Goal: Information Seeking & Learning: Learn about a topic

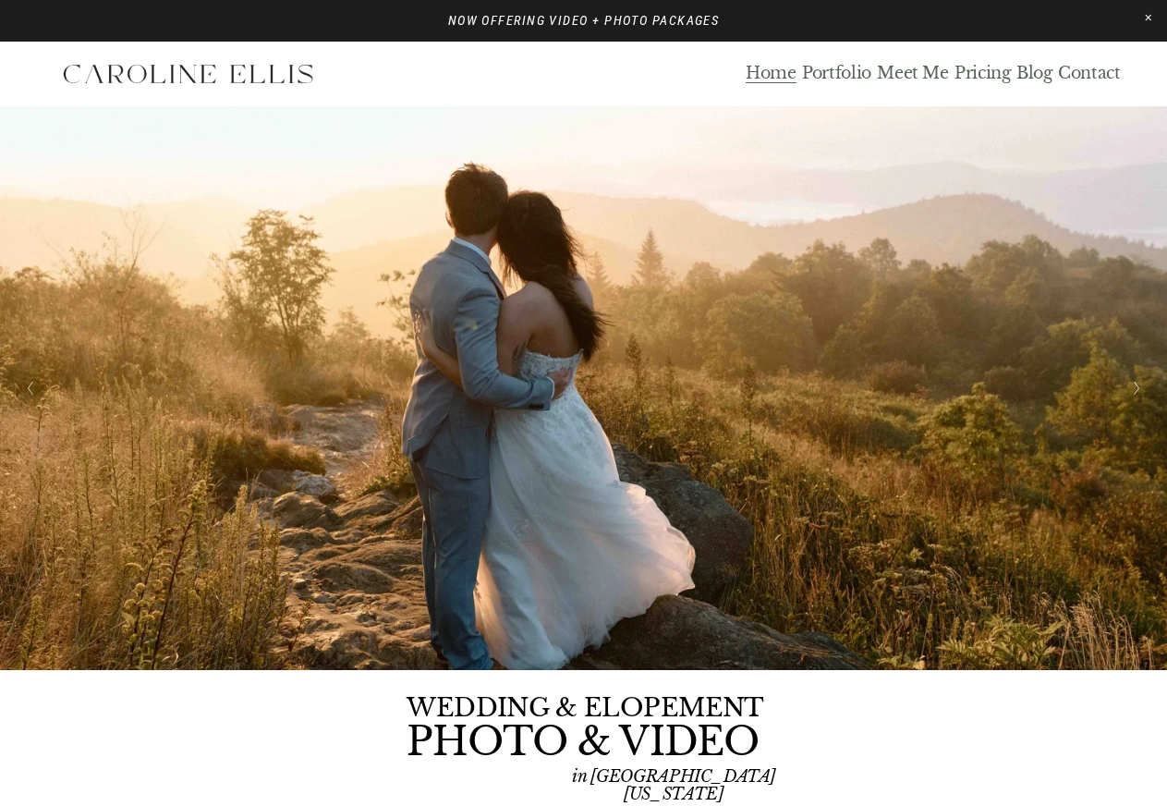
click at [1033, 73] on link "Blog" at bounding box center [1034, 74] width 36 height 21
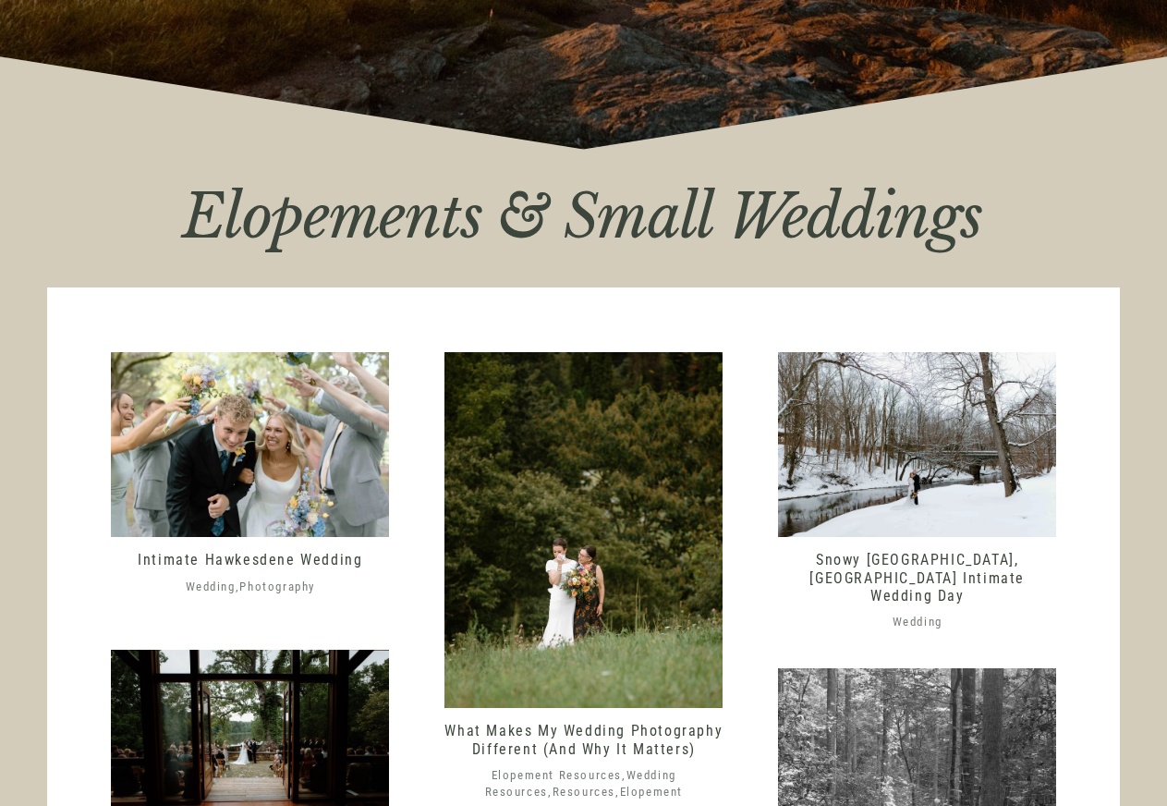
scroll to position [546, 0]
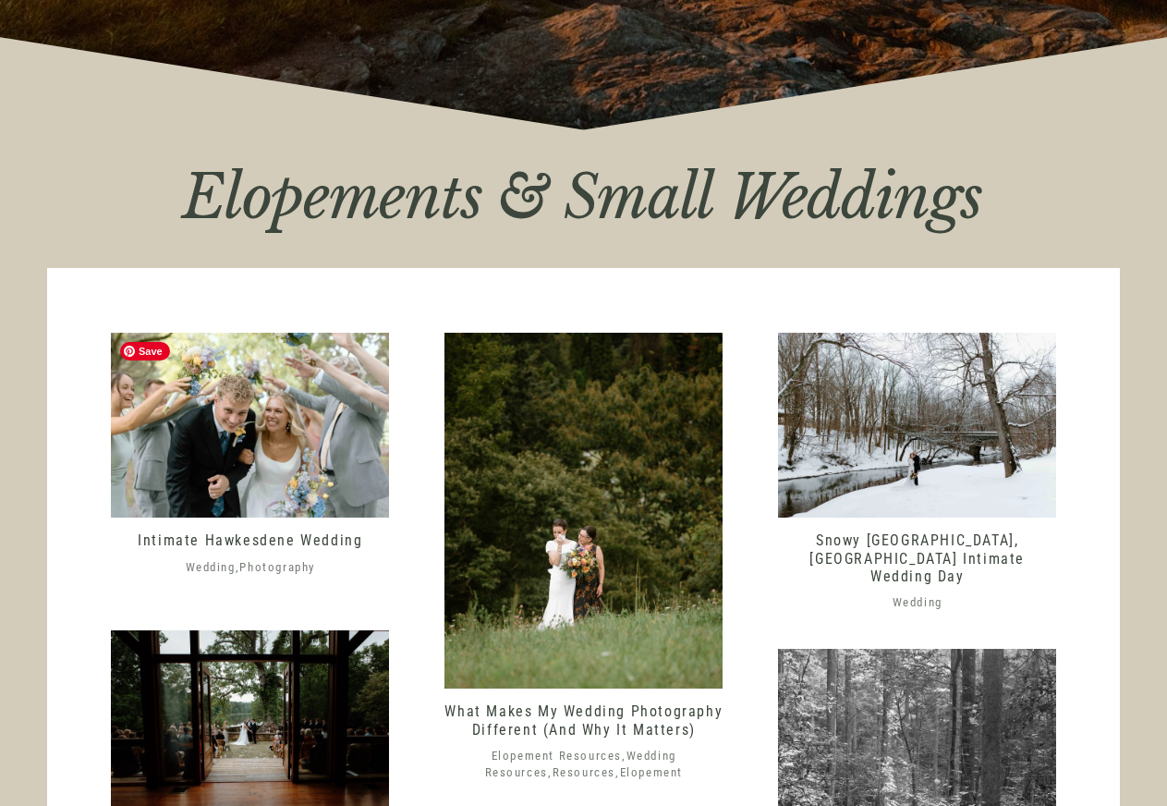
click at [305, 451] on img at bounding box center [250, 426] width 278 height 186
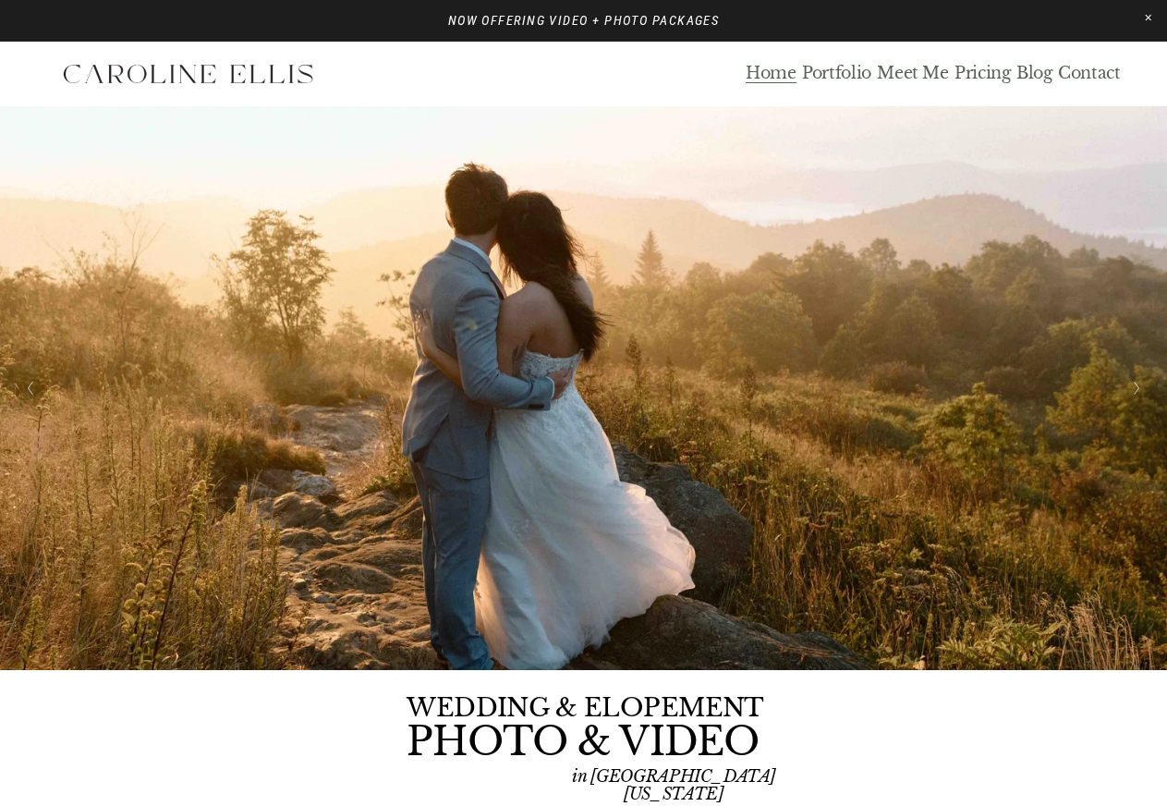
click at [1035, 72] on link "Blog" at bounding box center [1034, 74] width 36 height 21
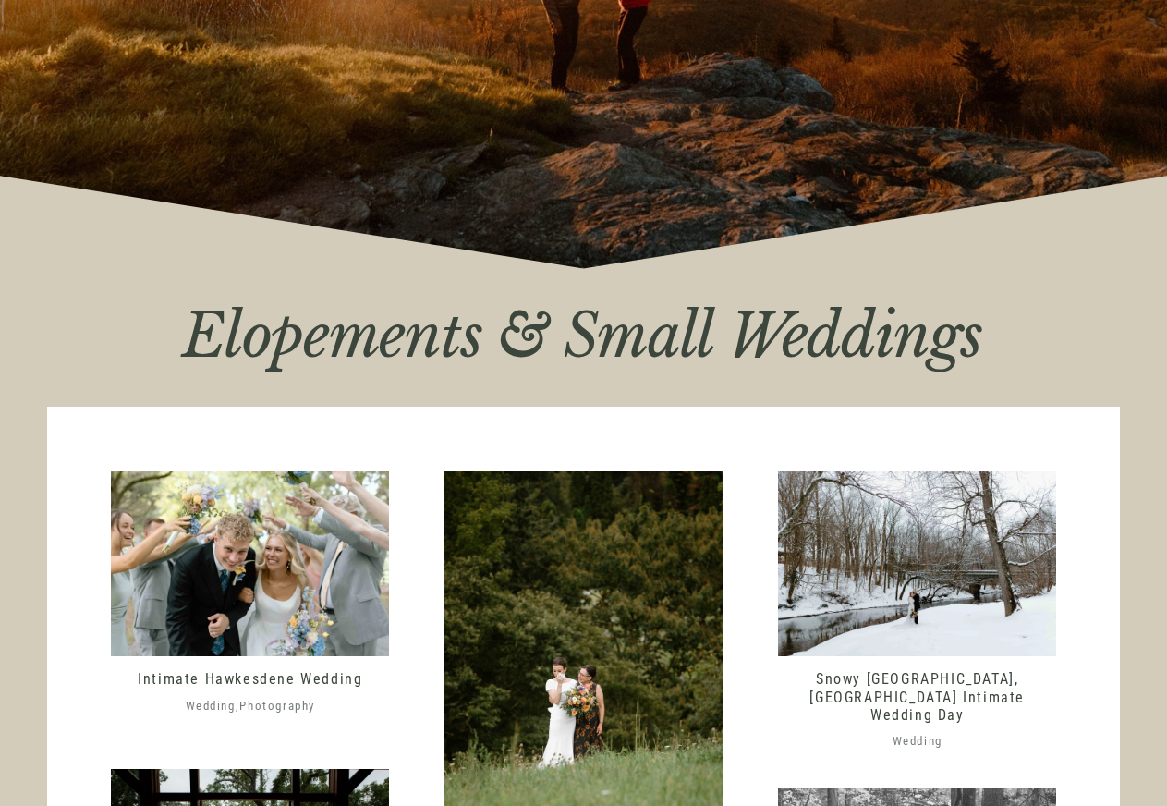
scroll to position [413, 0]
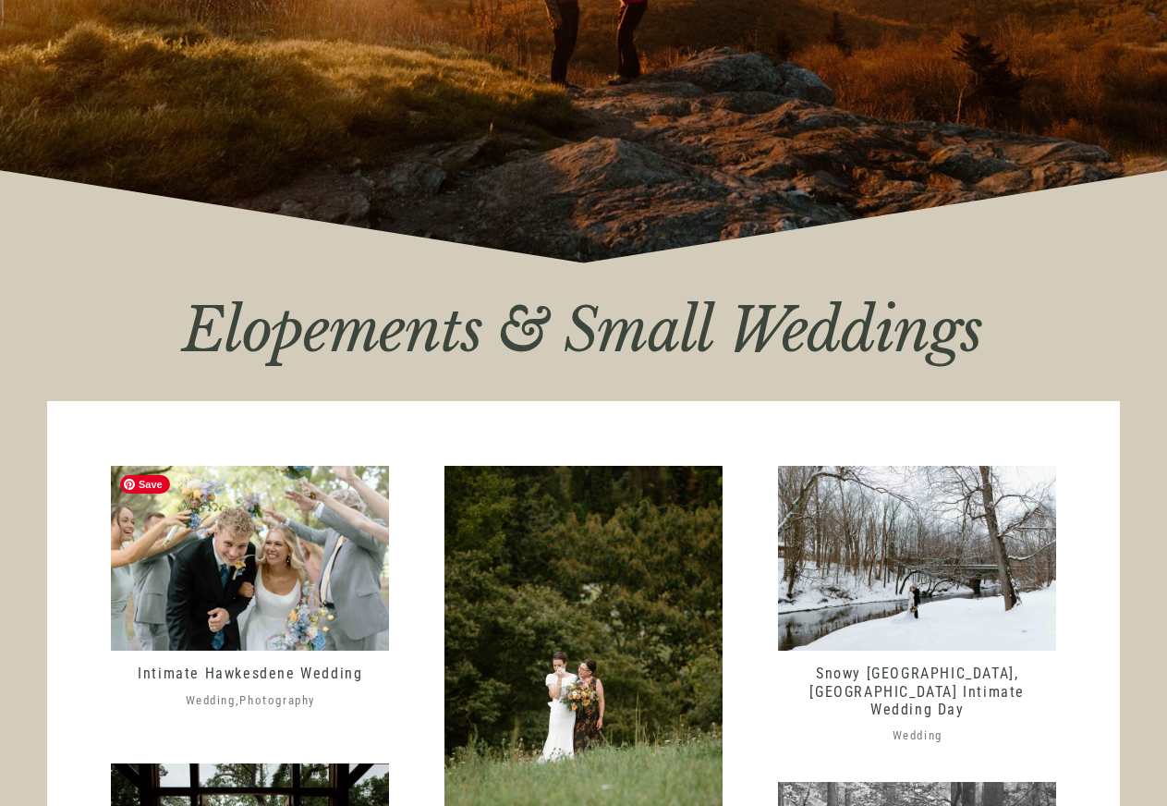
click at [266, 564] on img at bounding box center [250, 559] width 278 height 186
